Goal: Find specific page/section: Find specific page/section

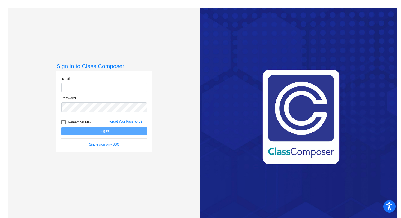
type input "[PERSON_NAME][EMAIL_ADDRESS][PERSON_NAME][DOMAIN_NAME]"
click at [121, 130] on button "Log In" at bounding box center [104, 131] width 86 height 8
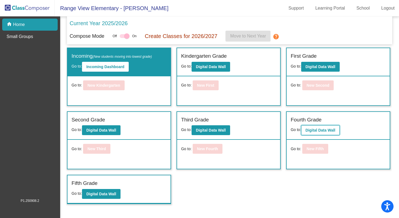
click at [324, 131] on b "Digital Data Wall" at bounding box center [320, 130] width 30 height 4
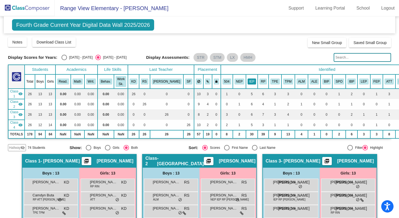
click at [247, 84] on button "IEP" at bounding box center [251, 81] width 8 height 6
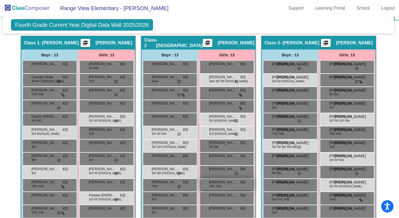
scroll to position [117, 1]
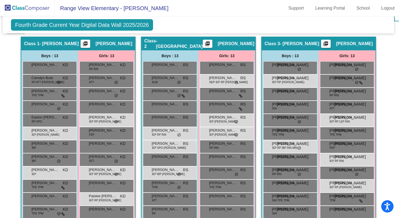
click at [220, 22] on div "Fourth Grade Current Year Digital Data Wall 2025/2026 Add, Move, or Retain Stud…" at bounding box center [198, 24] width 391 height 17
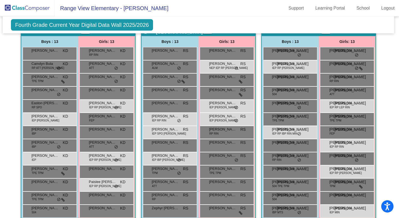
scroll to position [132, 1]
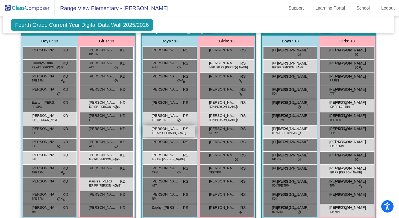
click at [172, 133] on div "[PERSON_NAME] IEP SPO RIN MIN RS lock do_not_disturb_alt" at bounding box center [169, 130] width 52 height 11
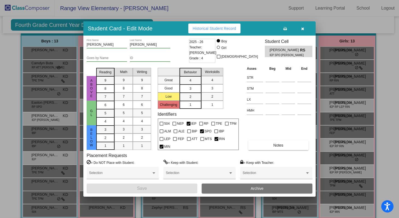
scroll to position [0, 0]
click at [306, 29] on button "button" at bounding box center [301, 28] width 17 height 10
